Goal: Check status: Check status

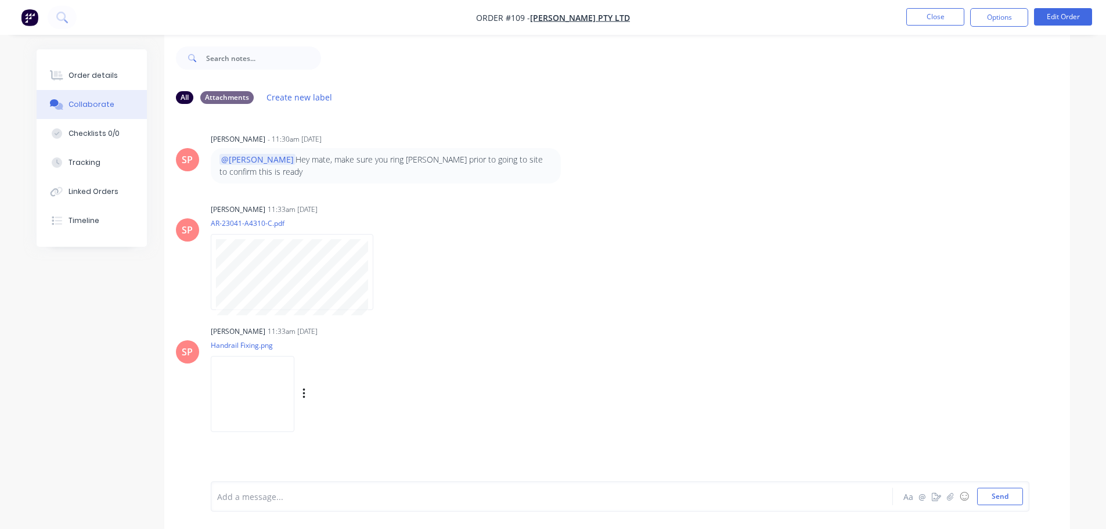
scroll to position [17, 0]
click at [937, 20] on button "Close" at bounding box center [935, 16] width 58 height 17
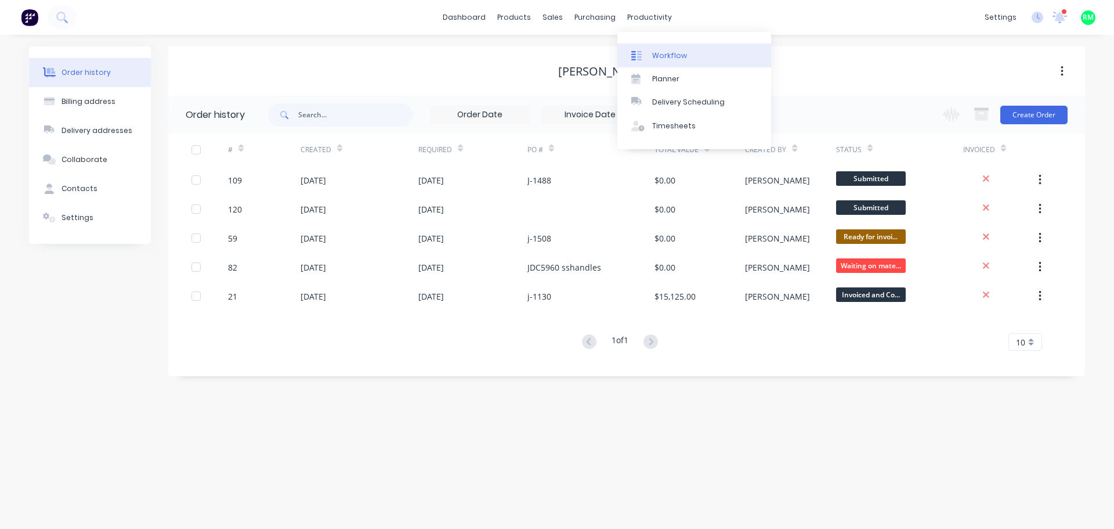
click at [663, 53] on div "Workflow" at bounding box center [669, 55] width 35 height 10
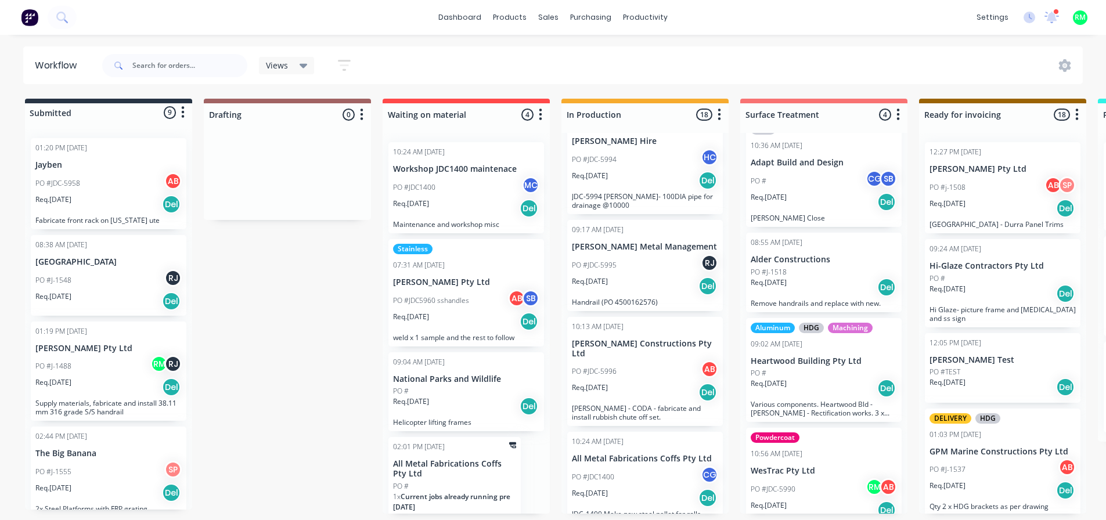
scroll to position [45, 0]
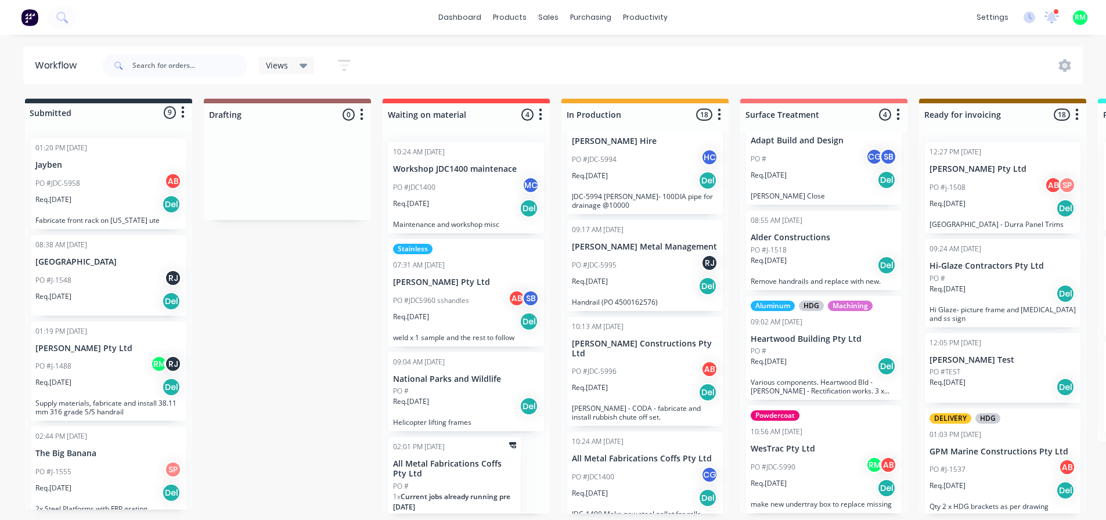
click at [803, 464] on div "PO #JDC-5990 RM AB" at bounding box center [823, 467] width 146 height 22
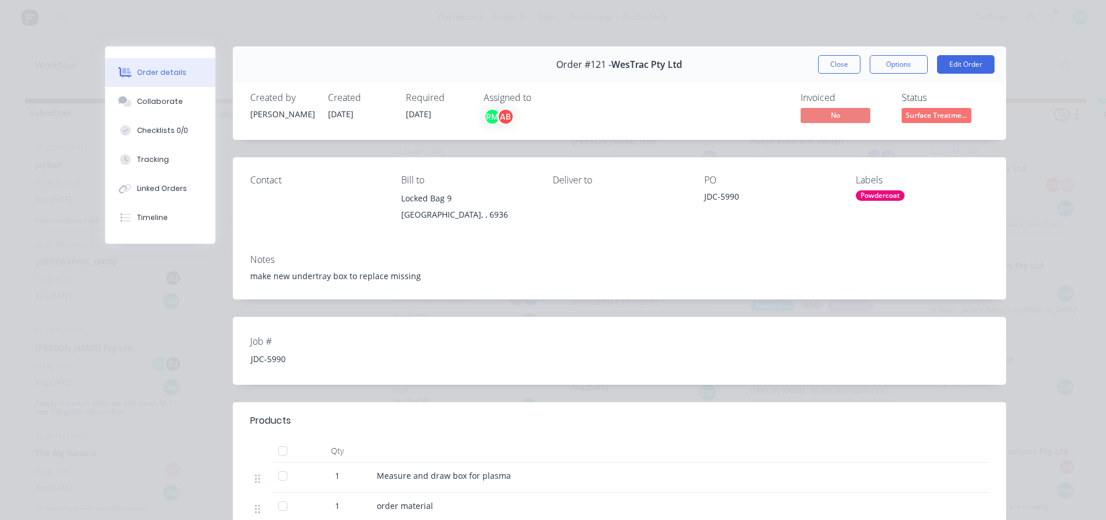
scroll to position [232, 0]
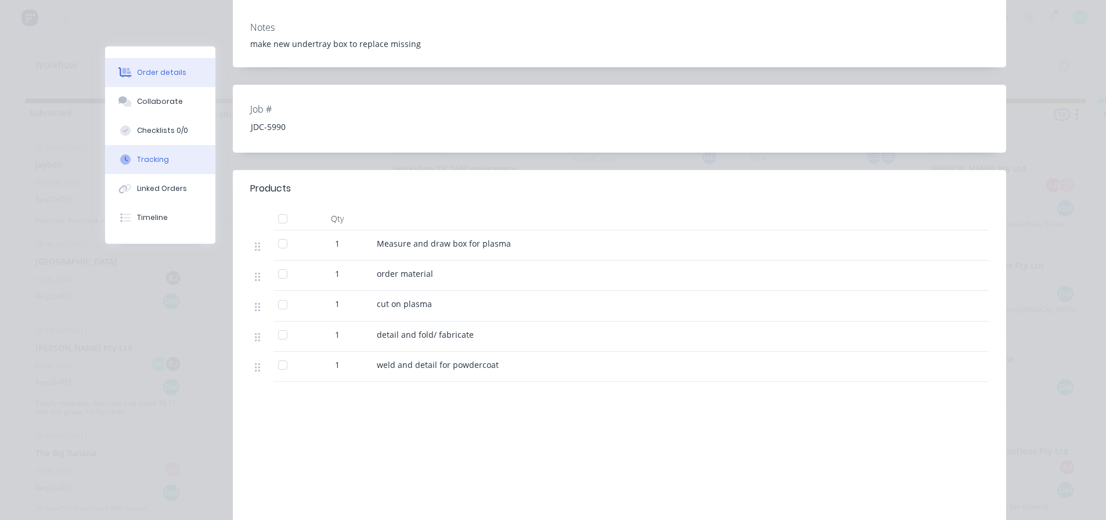
click at [151, 165] on button "Tracking" at bounding box center [160, 159] width 110 height 29
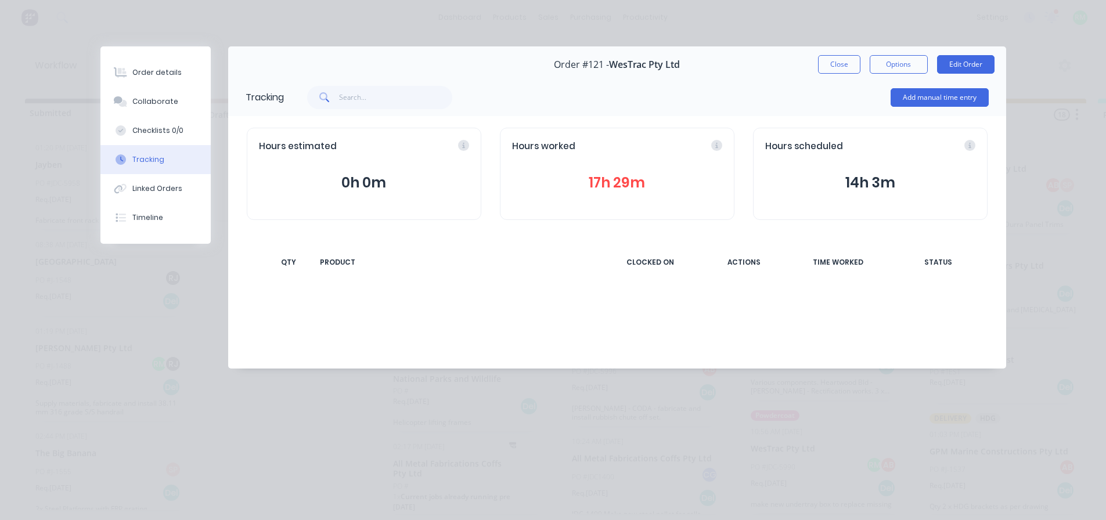
scroll to position [0, 0]
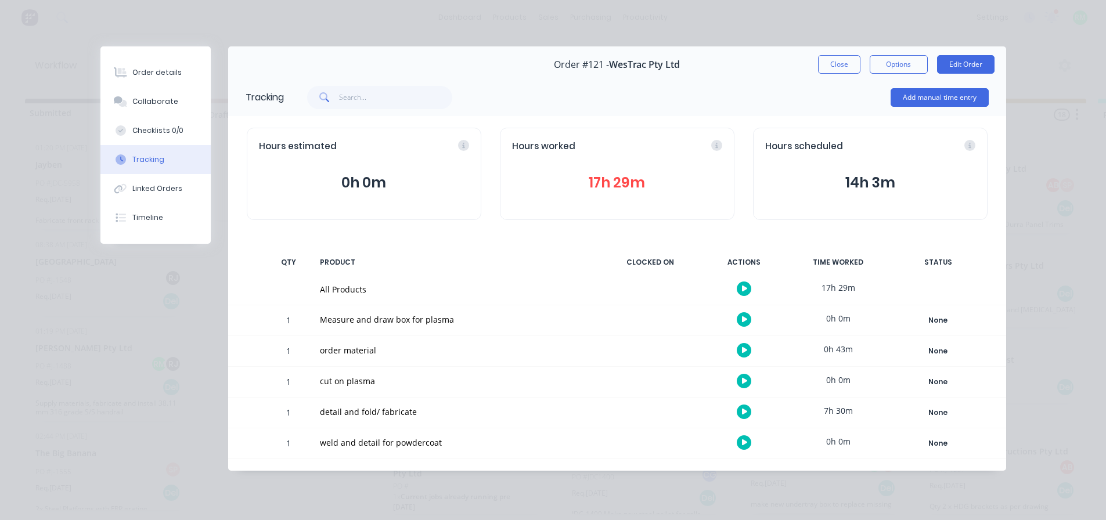
click at [600, 181] on button "17h 29m" at bounding box center [617, 183] width 210 height 22
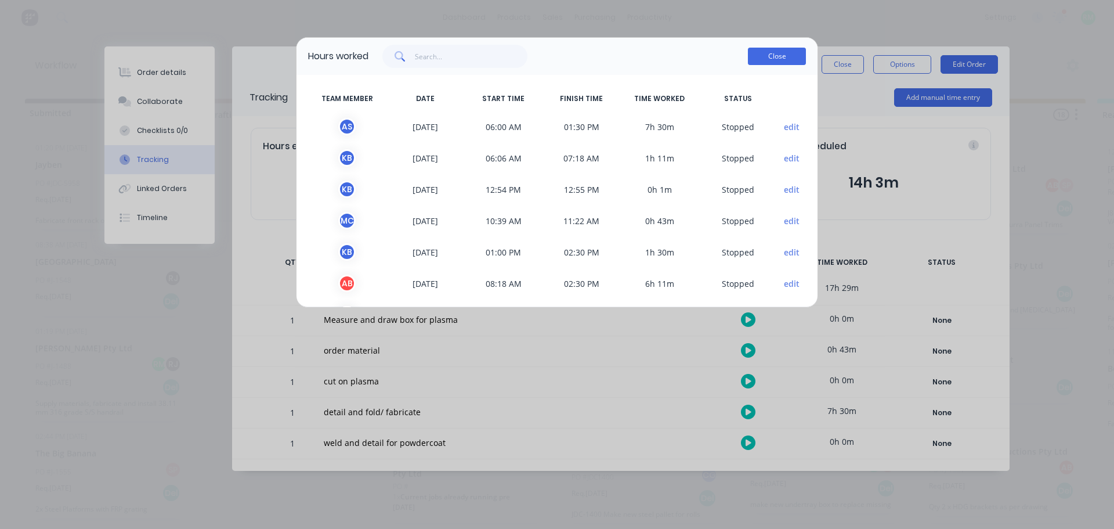
click at [767, 55] on button "Close" at bounding box center [777, 56] width 58 height 17
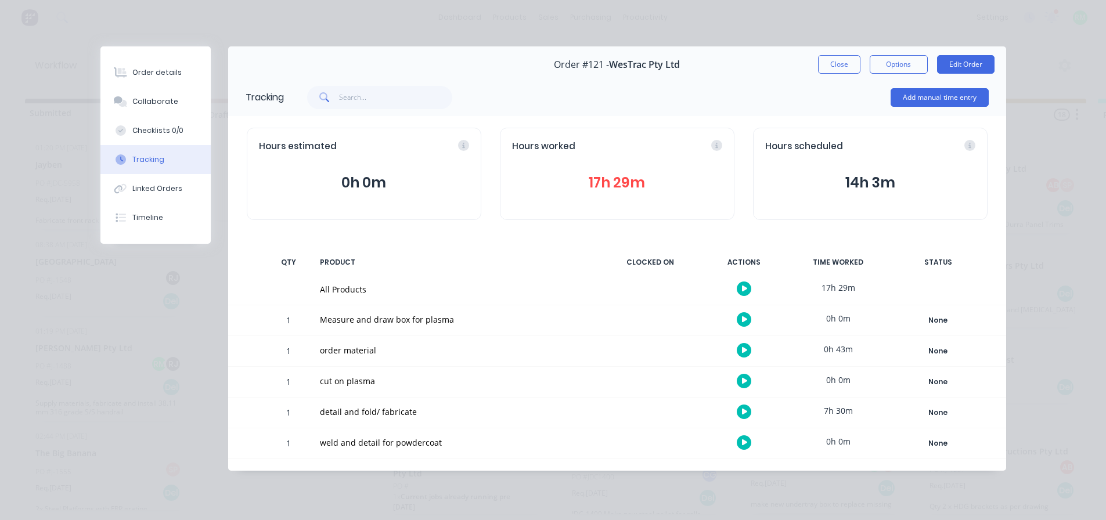
scroll to position [2, 0]
click at [604, 174] on button "17h 29m" at bounding box center [617, 183] width 210 height 22
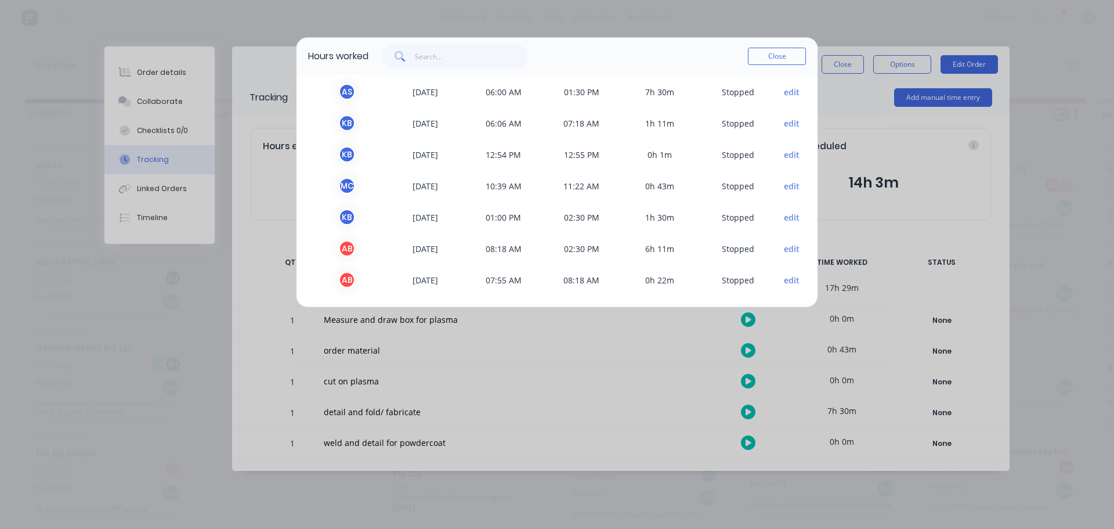
scroll to position [0, 0]
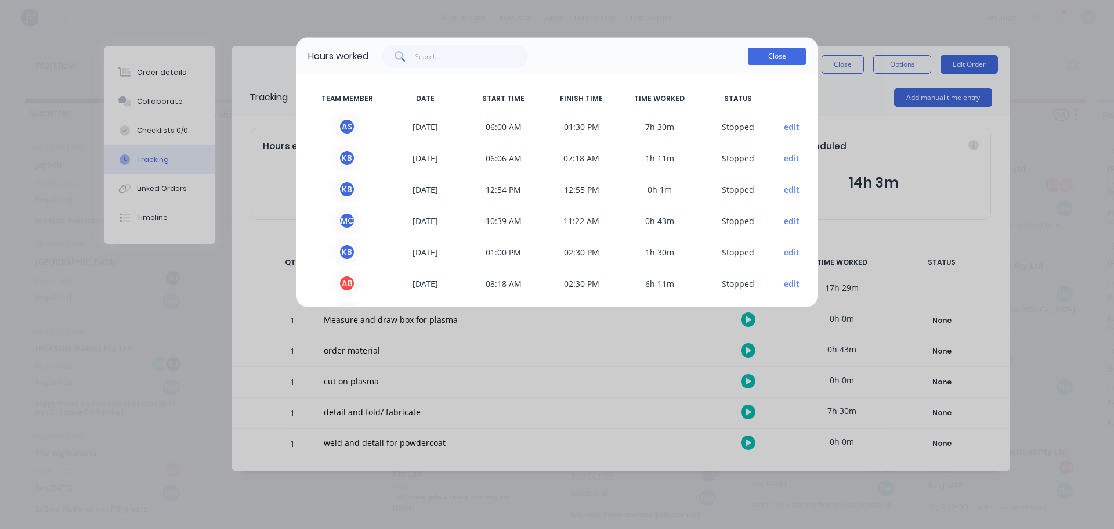
click at [774, 55] on button "Close" at bounding box center [777, 56] width 58 height 17
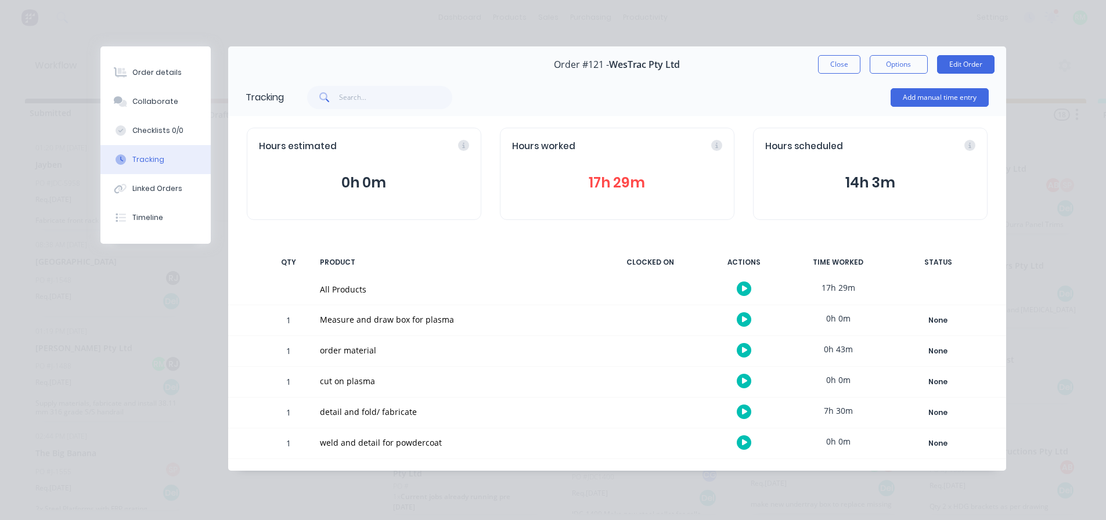
click at [615, 185] on button "17h 29m" at bounding box center [617, 183] width 210 height 22
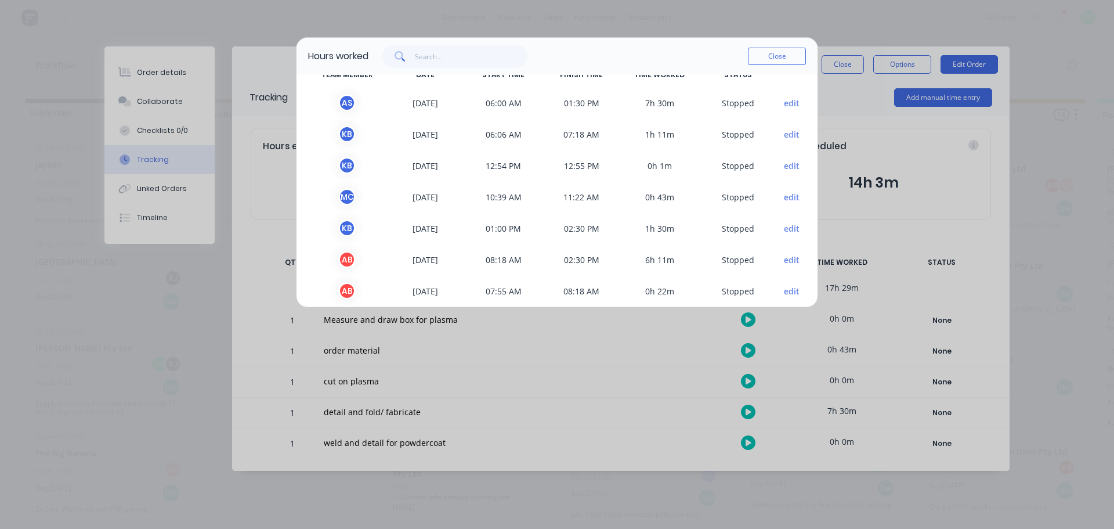
scroll to position [35, 0]
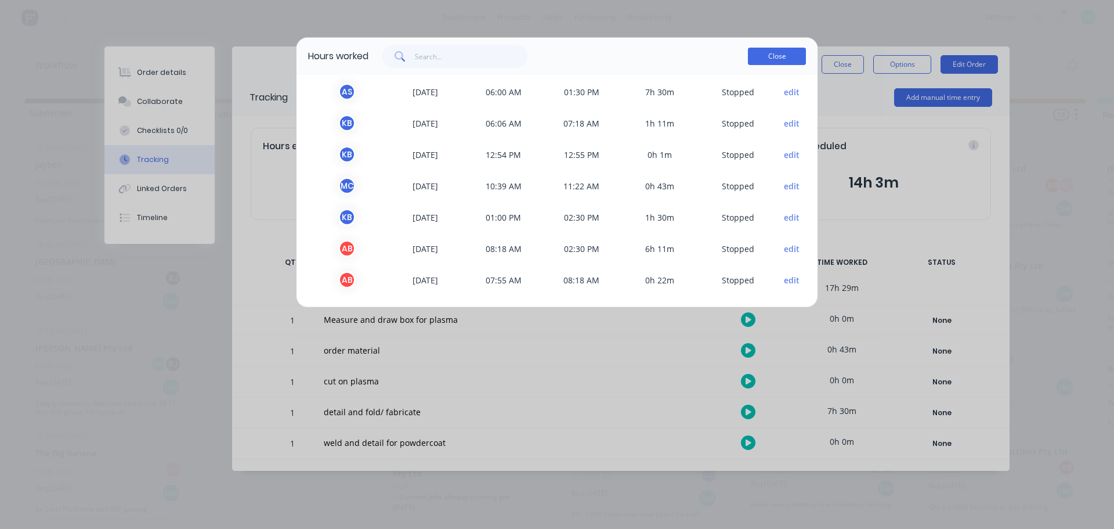
click at [779, 55] on button "Close" at bounding box center [777, 56] width 58 height 17
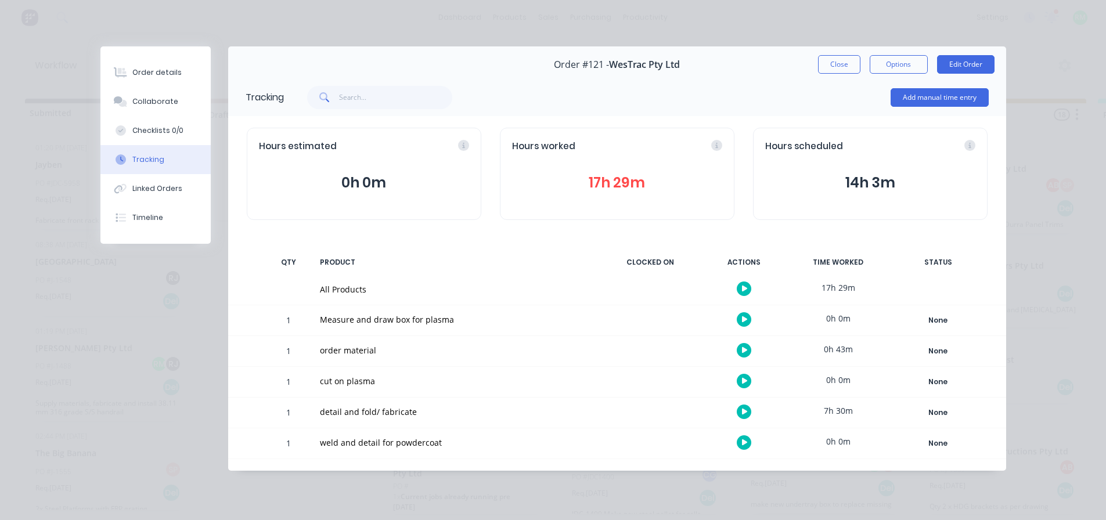
click at [611, 179] on button "17h 29m" at bounding box center [617, 183] width 210 height 22
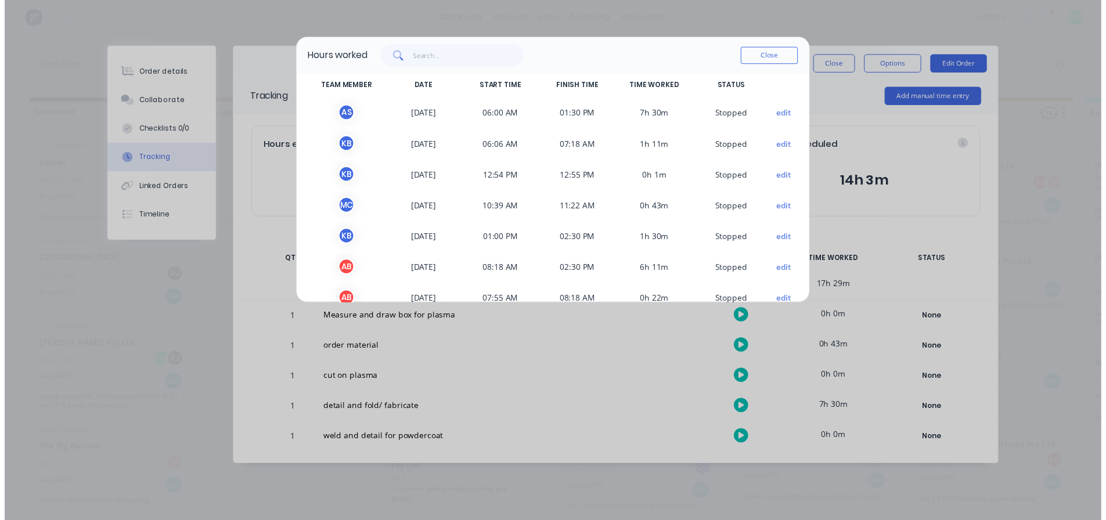
scroll to position [0, 0]
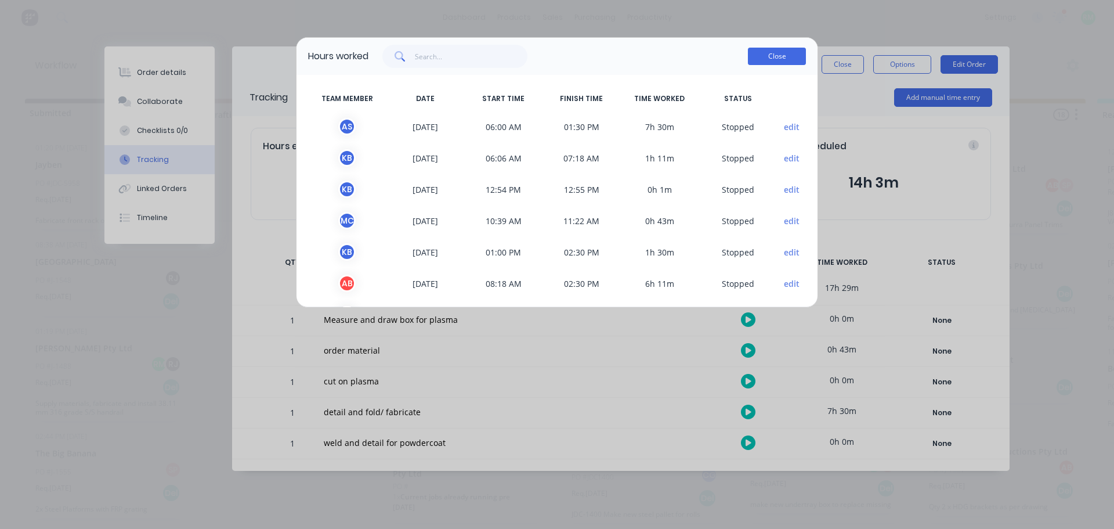
click at [775, 63] on button "Close" at bounding box center [777, 56] width 58 height 17
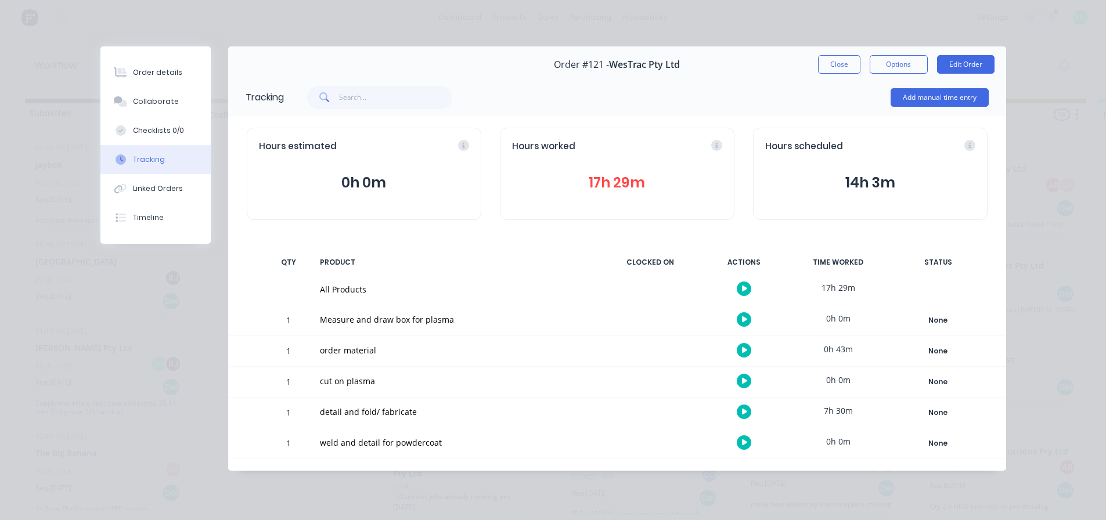
click at [835, 62] on button "Close" at bounding box center [839, 64] width 42 height 19
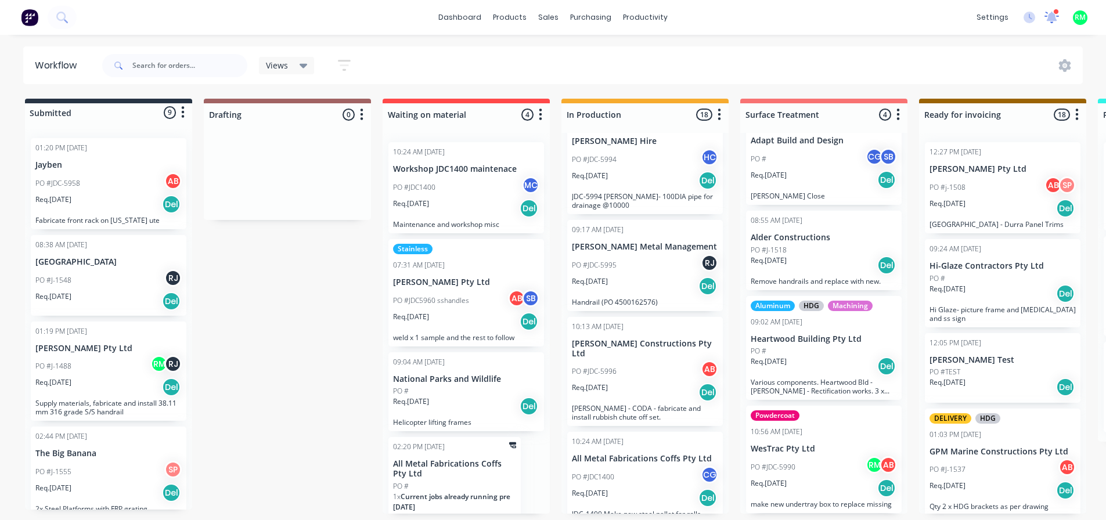
click at [1045, 19] on icon at bounding box center [1052, 16] width 16 height 13
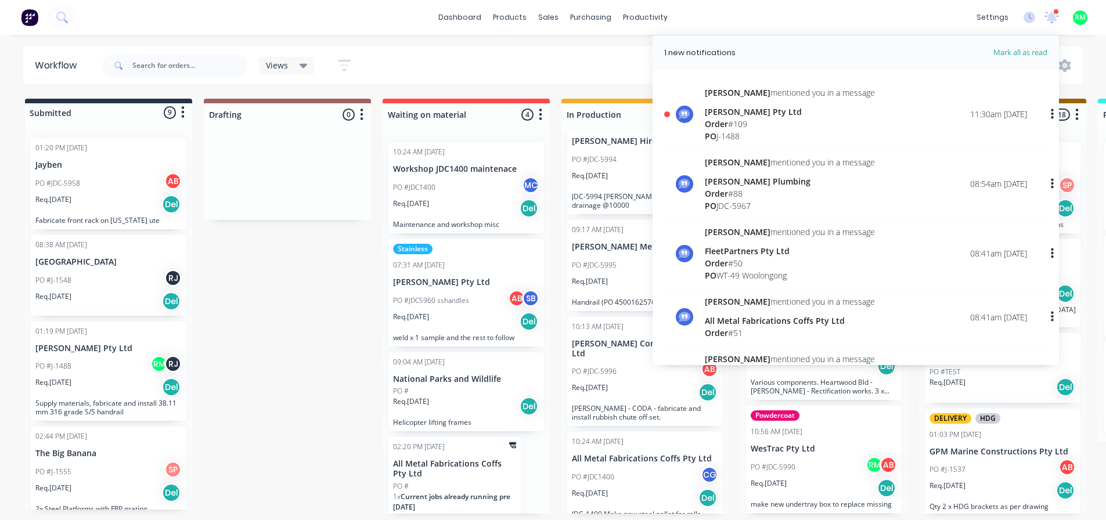
click at [719, 110] on div "[PERSON_NAME] Pty Ltd" at bounding box center [790, 112] width 170 height 12
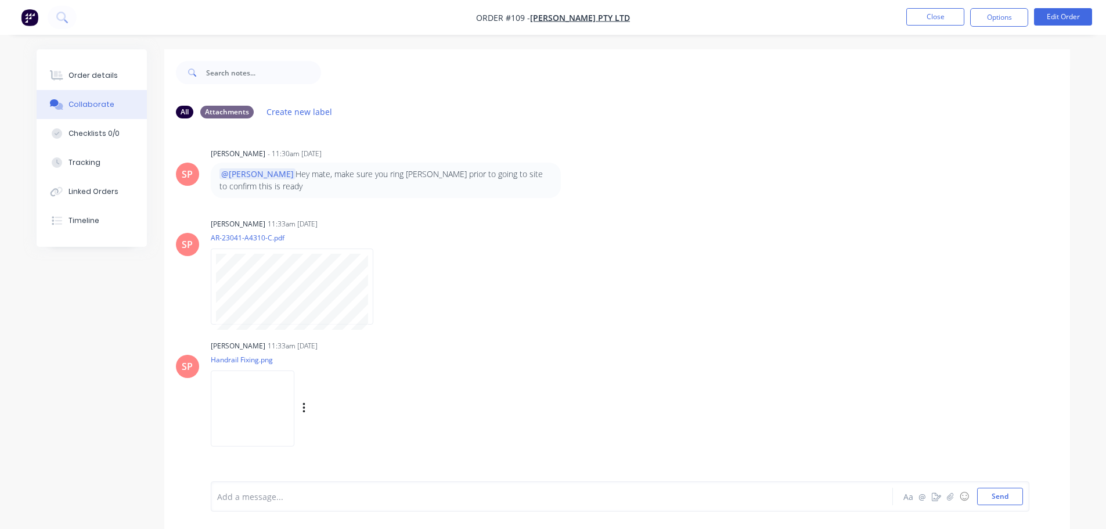
click at [286, 401] on img at bounding box center [253, 408] width 84 height 76
click at [921, 1] on nav "Order #109 - [PERSON_NAME] Pty Ltd Close Options Edit Order" at bounding box center [553, 17] width 1106 height 35
click at [922, 15] on button "Close" at bounding box center [935, 16] width 58 height 17
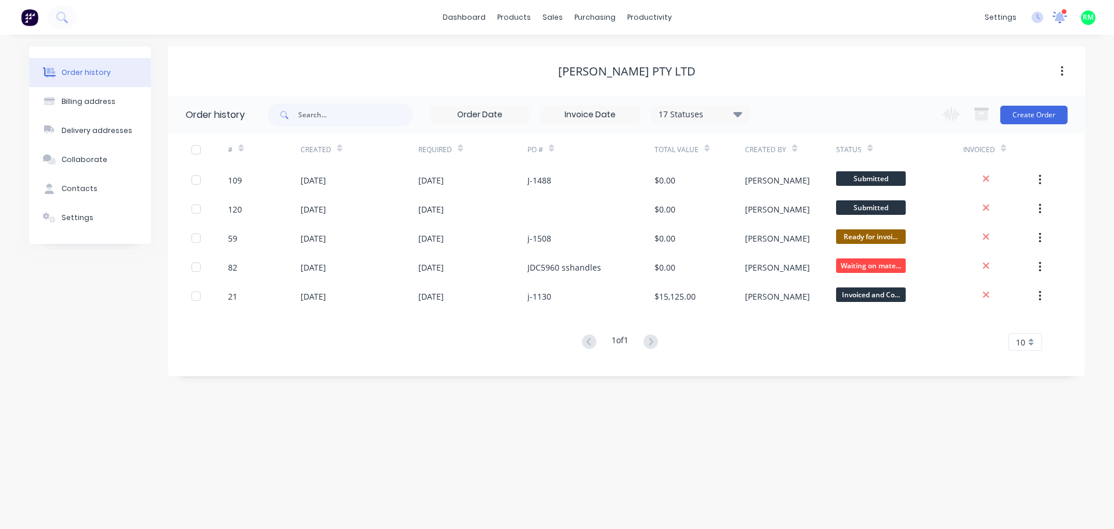
click at [1061, 23] on div at bounding box center [1060, 17] width 15 height 17
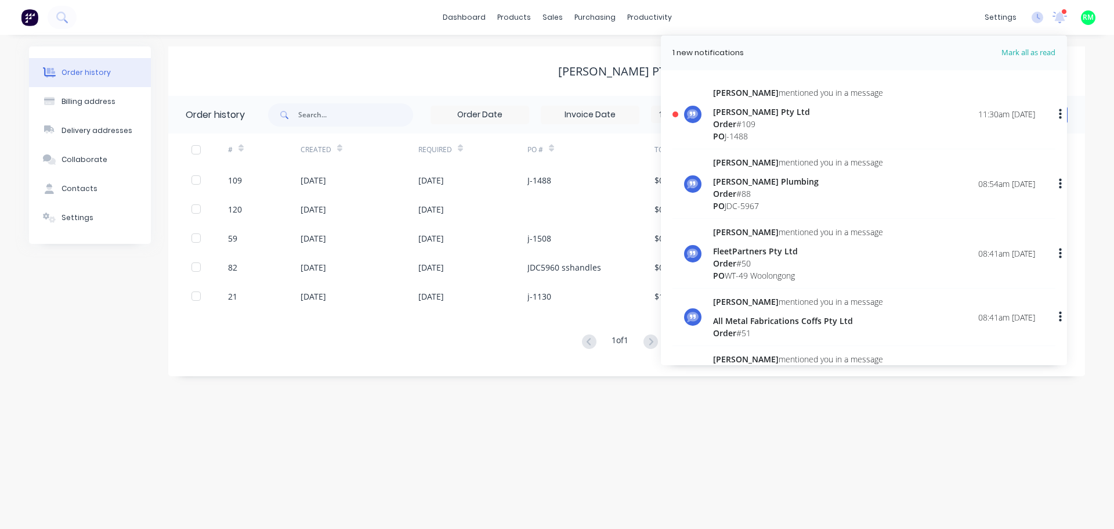
click at [1023, 55] on span "Mark all as read" at bounding box center [1008, 53] width 96 height 12
click at [1032, 53] on span "Mark all as read" at bounding box center [1008, 53] width 96 height 12
click at [1031, 55] on span "Mark all as read" at bounding box center [1008, 53] width 96 height 12
click at [1006, 52] on span "Mark all as read" at bounding box center [1008, 53] width 96 height 12
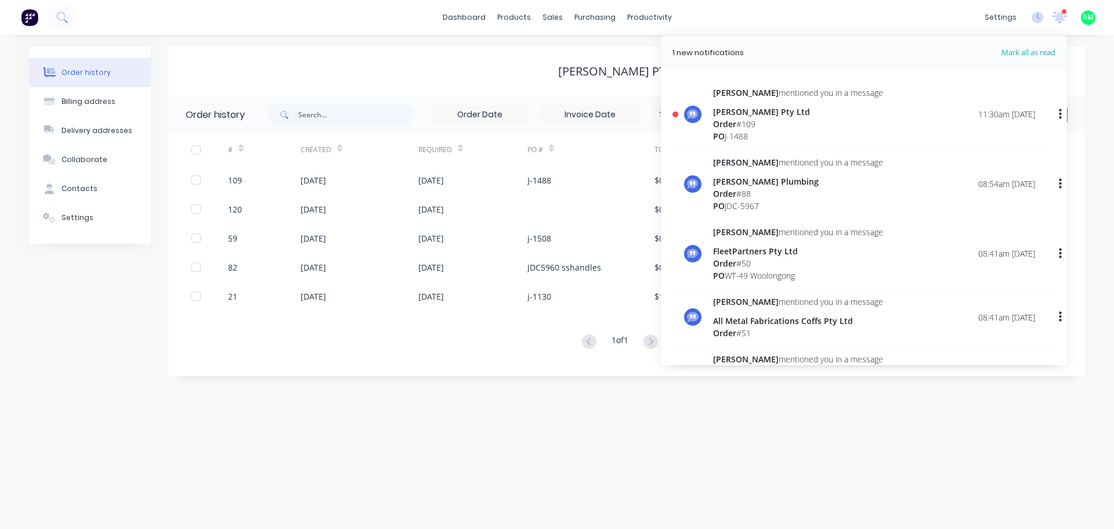
click at [1001, 50] on span "Mark all as read" at bounding box center [1008, 53] width 96 height 12
click at [1003, 50] on span "Mark all as read" at bounding box center [1008, 53] width 96 height 12
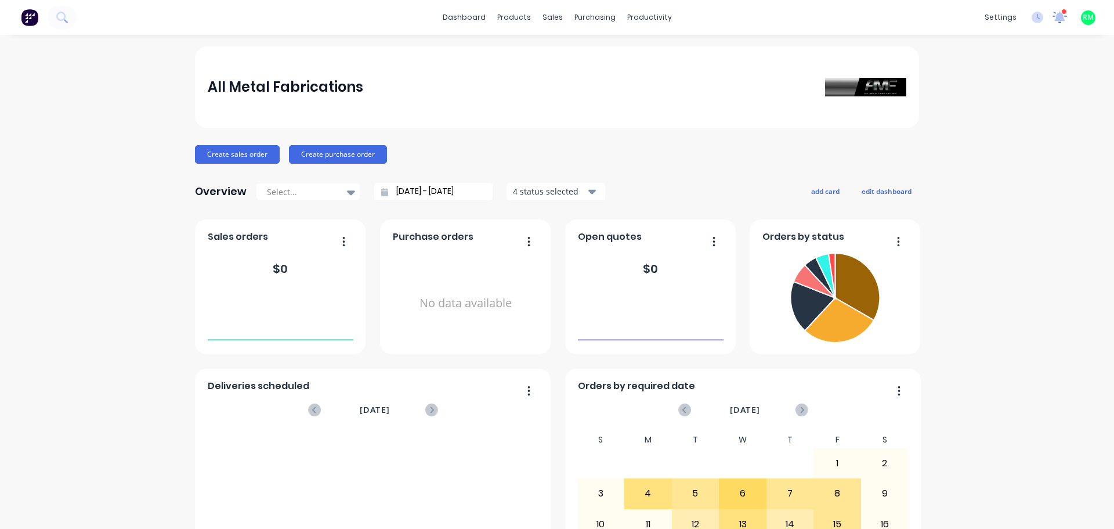
click at [1052, 15] on icon at bounding box center [1060, 16] width 16 height 13
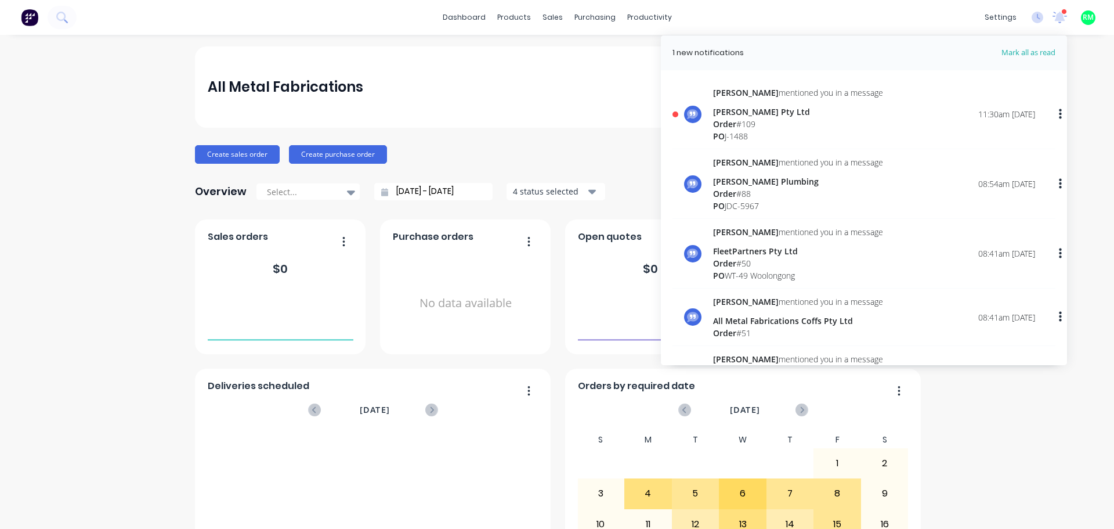
click at [1008, 52] on span "Mark all as read" at bounding box center [1008, 53] width 96 height 12
click at [1003, 52] on span "Mark all as read" at bounding box center [1008, 53] width 96 height 12
click at [804, 8] on div "dashboard products sales purchasing productivity dashboard products Product Cat…" at bounding box center [557, 17] width 1114 height 35
